Goal: Transaction & Acquisition: Purchase product/service

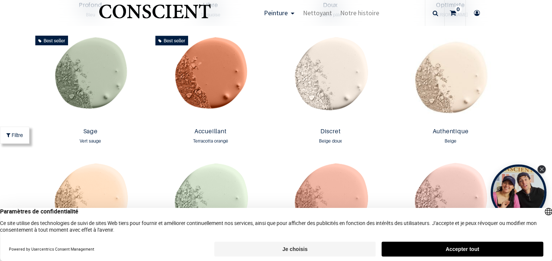
scroll to position [635, 0]
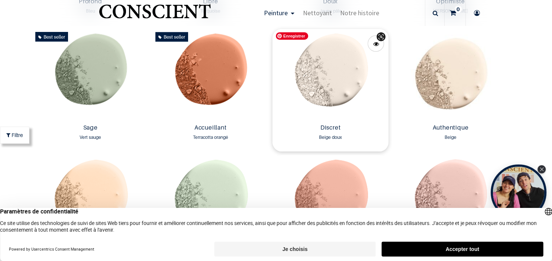
click at [349, 92] on img at bounding box center [331, 75] width 116 height 92
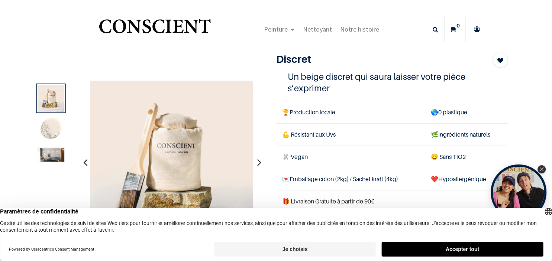
click at [55, 129] on img at bounding box center [51, 129] width 27 height 27
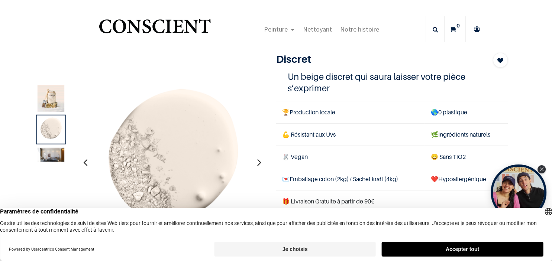
click at [54, 154] on img at bounding box center [51, 155] width 27 height 14
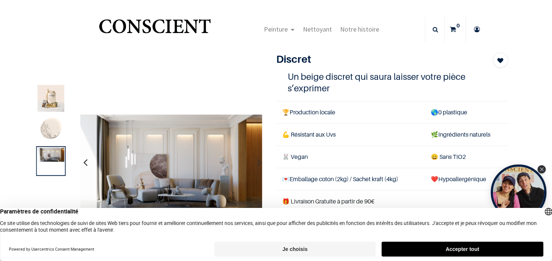
click at [55, 105] on img at bounding box center [51, 98] width 27 height 27
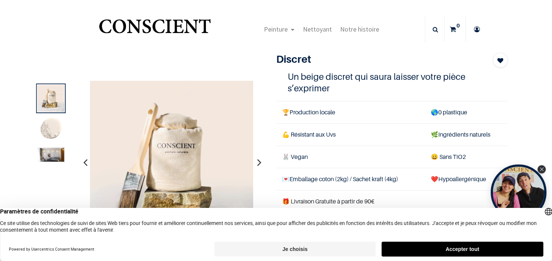
click at [521, 39] on nav "Peinture Shop Inspiration new 0" at bounding box center [276, 29] width 552 height 29
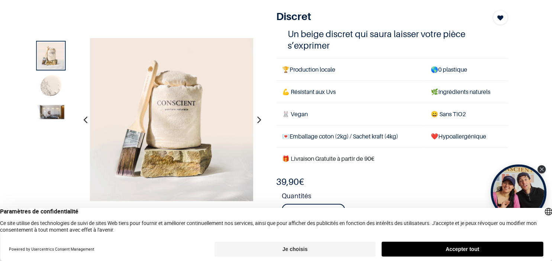
scroll to position [64, 0]
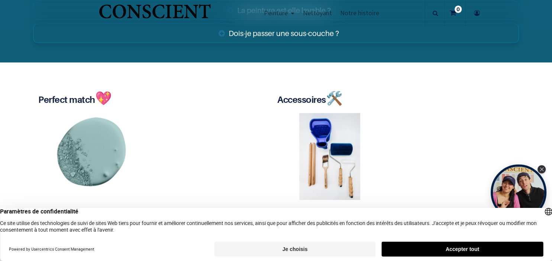
scroll to position [1341, 0]
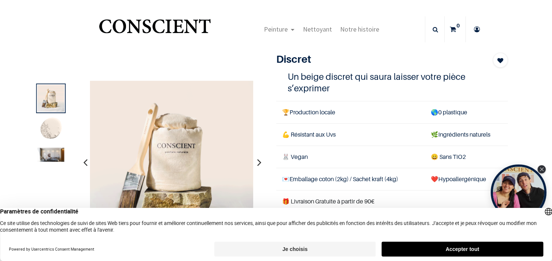
click at [224, 13] on header "Peinture Shop new Blog" at bounding box center [276, 22] width 552 height 44
